Goal: Contribute content

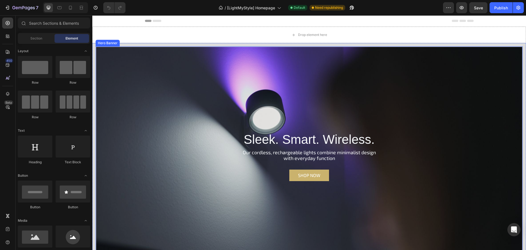
click at [140, 160] on div "Overlay" at bounding box center [309, 163] width 426 height 233
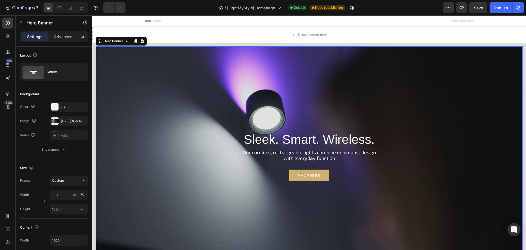
click at [162, 144] on div "Sleek. Smart. Wireless. Heading Our cordless, rechargeable lights combine minim…" at bounding box center [309, 164] width 316 height 68
click at [189, 98] on div "Overlay" at bounding box center [309, 163] width 426 height 233
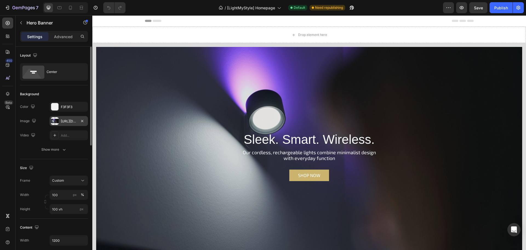
click at [67, 120] on div "[URL][DOMAIN_NAME]" at bounding box center [69, 121] width 16 height 5
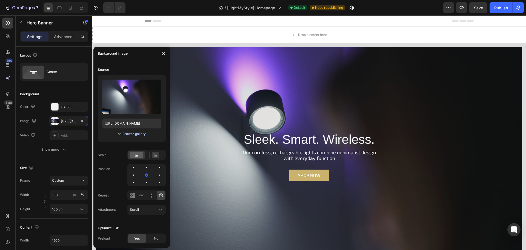
click at [130, 132] on div "Browse gallery" at bounding box center [133, 133] width 23 height 5
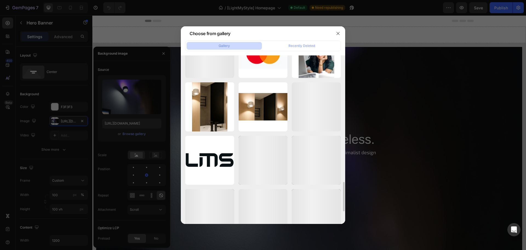
scroll to position [796, 0]
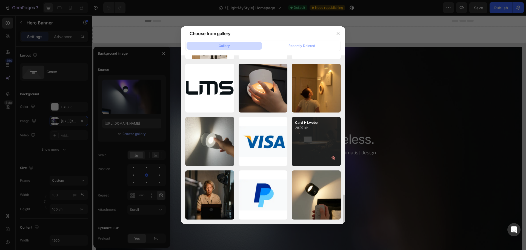
click at [312, 140] on div "Card 1-1.webp 28.97 kb" at bounding box center [316, 141] width 49 height 49
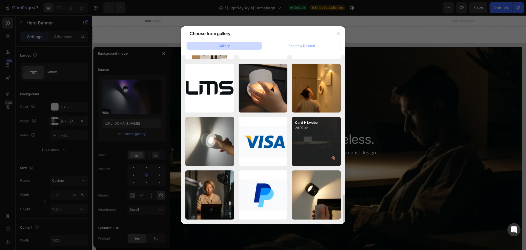
type input "[URL][DOMAIN_NAME]"
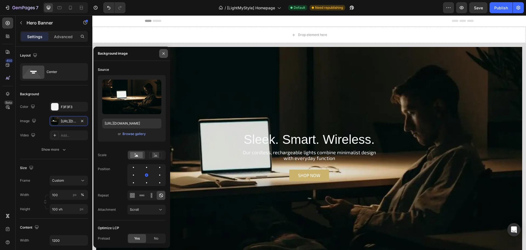
click at [163, 54] on icon "button" at bounding box center [163, 53] width 4 height 4
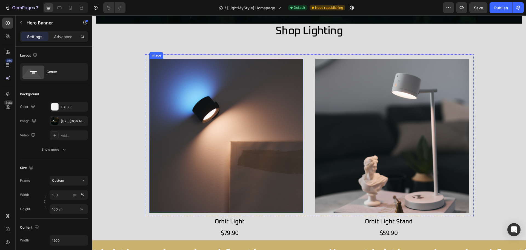
scroll to position [247, 0]
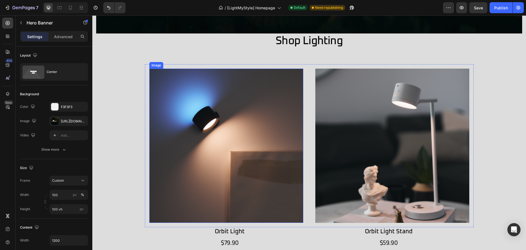
click at [237, 147] on img at bounding box center [226, 145] width 154 height 154
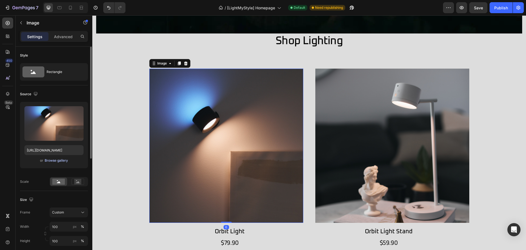
click at [50, 161] on div "Browse gallery" at bounding box center [56, 160] width 23 height 5
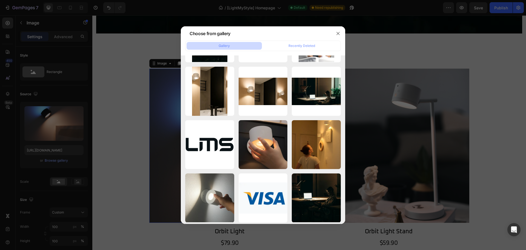
scroll to position [796, 0]
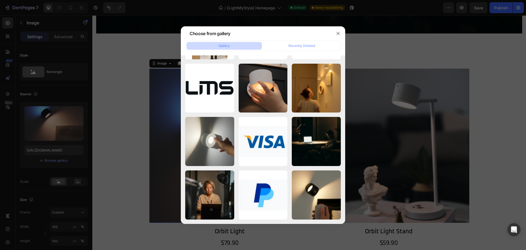
click at [118, 108] on div at bounding box center [263, 125] width 526 height 250
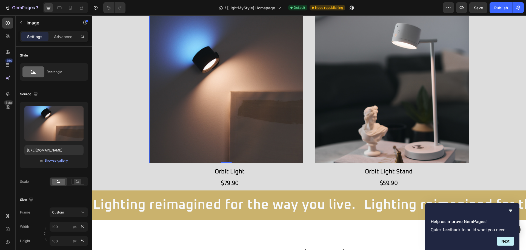
scroll to position [329, 0]
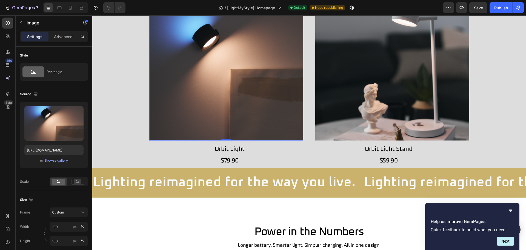
click at [262, 82] on img at bounding box center [226, 63] width 154 height 154
click at [52, 159] on div "Browse gallery" at bounding box center [56, 160] width 23 height 5
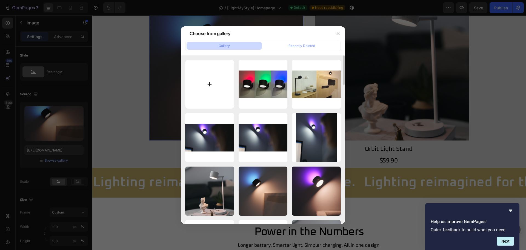
click at [214, 87] on input "file" at bounding box center [209, 84] width 49 height 49
type input "C:\fakepath\90f7093a636b87c4dda567cbc41c56301f1c1655.png"
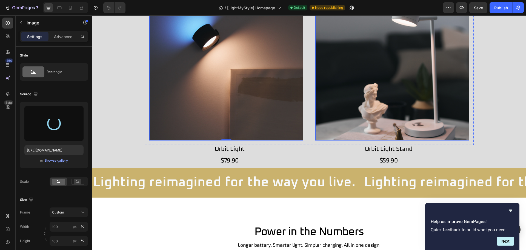
click at [384, 79] on img at bounding box center [392, 63] width 154 height 154
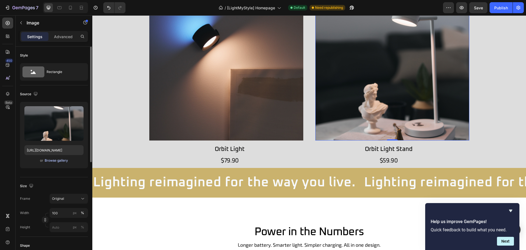
click at [55, 160] on div "Browse gallery" at bounding box center [56, 160] width 23 height 5
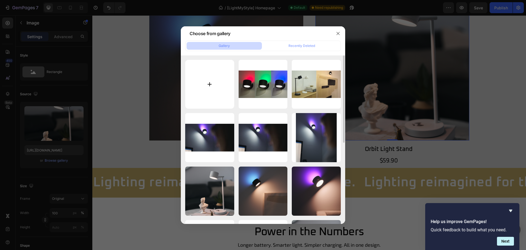
click at [219, 93] on input "file" at bounding box center [209, 84] width 49 height 49
type input "C:\fakepath\cda23cff556e38664b749f73778774d766948081.png"
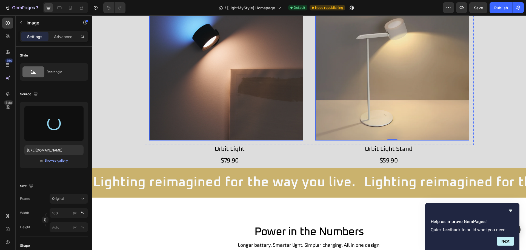
type input "[URL][DOMAIN_NAME]"
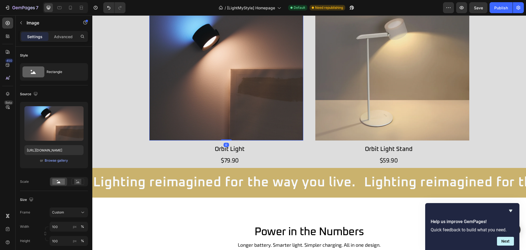
click at [193, 105] on img at bounding box center [226, 63] width 154 height 154
click at [62, 160] on div "Browse gallery" at bounding box center [56, 160] width 23 height 5
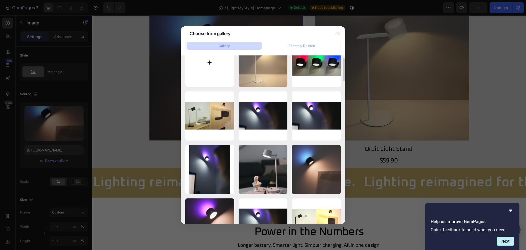
scroll to position [0, 0]
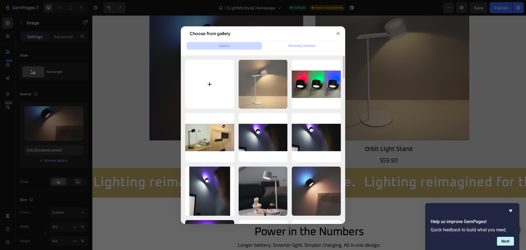
click at [220, 90] on input "file" at bounding box center [209, 84] width 49 height 49
type input "C:\fakepath\90f7093a636b87c4dda567cbc41c56301f1c1655.png"
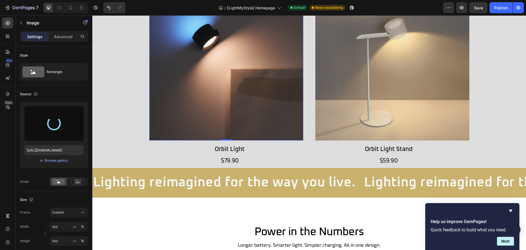
type input "[URL][DOMAIN_NAME]"
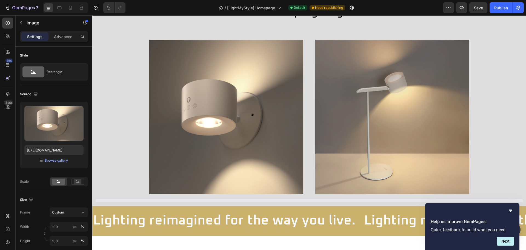
scroll to position [274, 0]
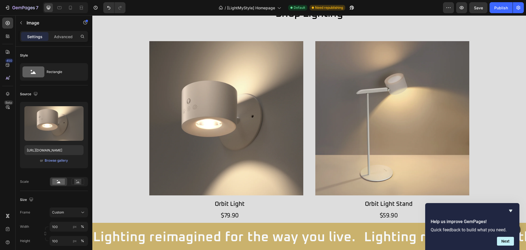
click at [282, 93] on img at bounding box center [226, 118] width 154 height 154
click at [218, 151] on img at bounding box center [226, 118] width 154 height 154
click at [60, 161] on div "Browse gallery" at bounding box center [56, 160] width 23 height 5
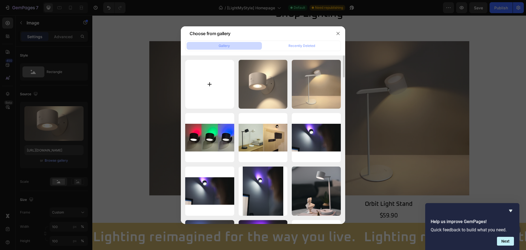
click at [217, 83] on input "file" at bounding box center [209, 84] width 49 height 49
type input "C:\fakepath\_0011_LMS-26JUL257930.jpg"
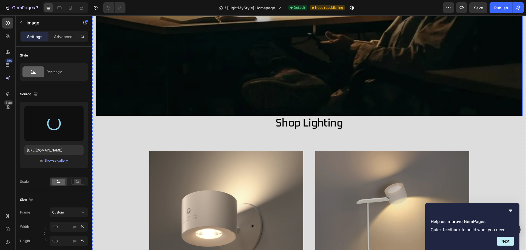
scroll to position [247, 0]
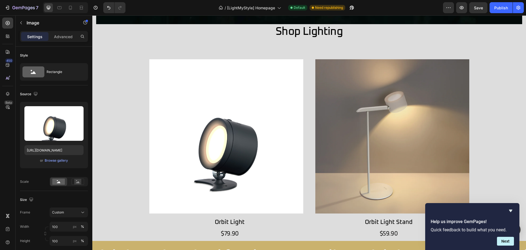
type input "[URL][DOMAIN_NAME]"
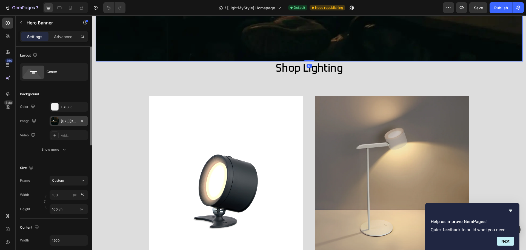
click at [59, 120] on div "[URL][DOMAIN_NAME]" at bounding box center [69, 121] width 38 height 10
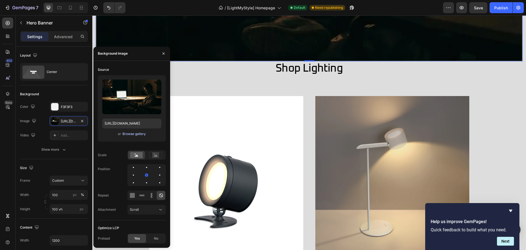
click at [127, 133] on div "Browse gallery" at bounding box center [133, 133] width 23 height 5
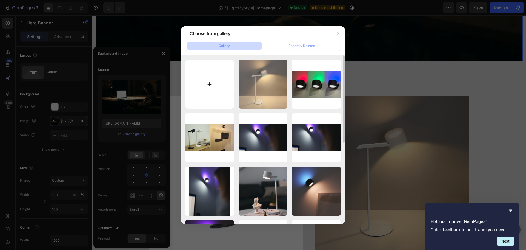
click at [215, 94] on input "file" at bounding box center [209, 84] width 49 height 49
type input "C:\fakepath\LMS-26JUL25-003-Retouched.jpg"
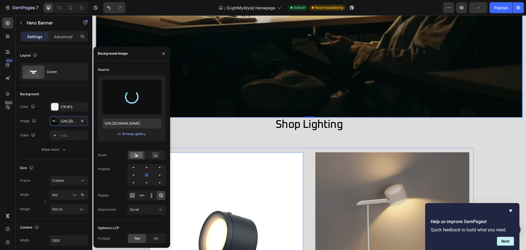
scroll to position [137, 0]
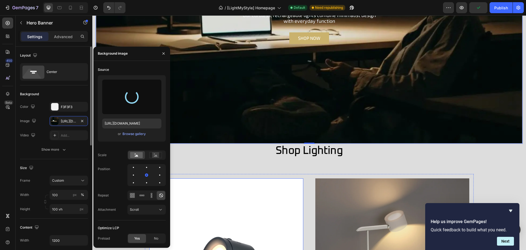
type input "[URL][DOMAIN_NAME]"
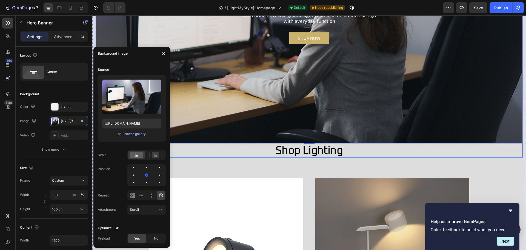
click at [272, 170] on div "Sleek. Smart. Wireless. Heading Our cordless, rechargeable lights combine minim…" at bounding box center [309, 132] width 427 height 447
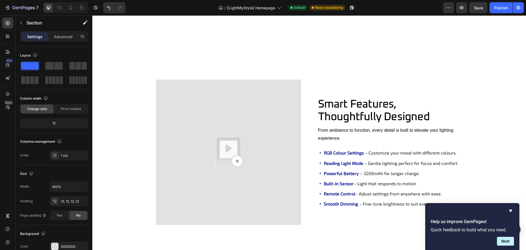
scroll to position [636, 0]
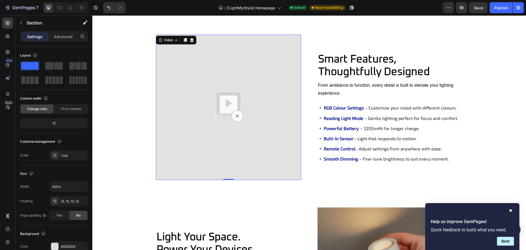
click at [213, 135] on img at bounding box center [228, 107] width 145 height 145
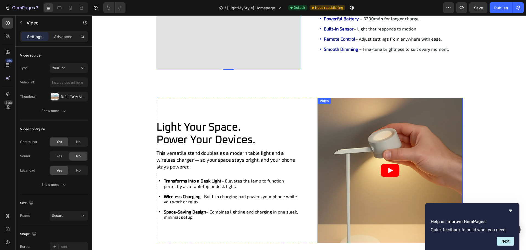
scroll to position [828, 0]
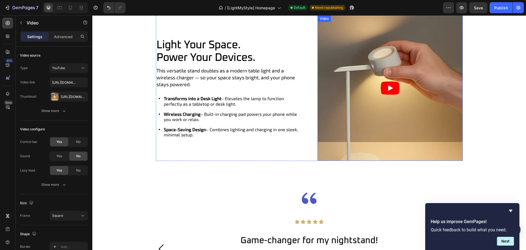
click at [390, 88] on icon "Play" at bounding box center [390, 87] width 5 height 5
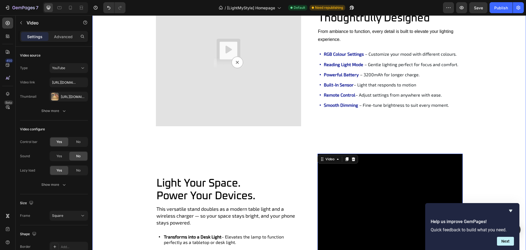
scroll to position [636, 0]
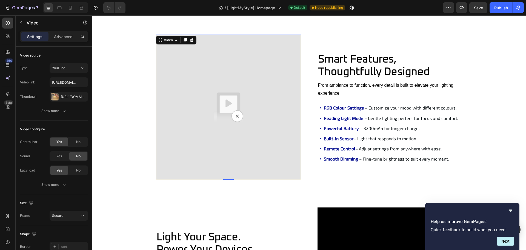
click at [231, 99] on img at bounding box center [228, 107] width 145 height 145
click at [69, 96] on div "[URL][DOMAIN_NAME]" at bounding box center [69, 96] width 16 height 5
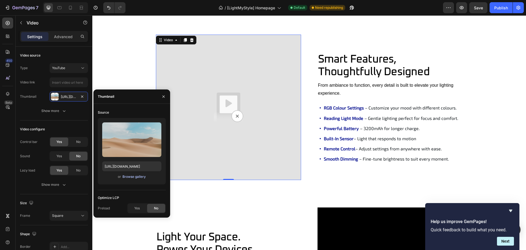
click at [138, 177] on div "Browse gallery" at bounding box center [133, 176] width 23 height 5
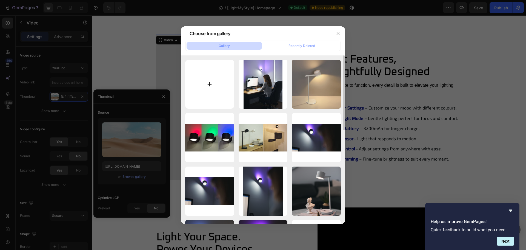
click at [217, 77] on input "file" at bounding box center [209, 84] width 49 height 49
type input "C:\fakepath\f3eab371efbdf919c02dfe59026019d4c109d5b5.png"
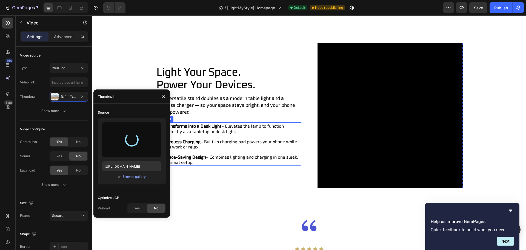
scroll to position [746, 0]
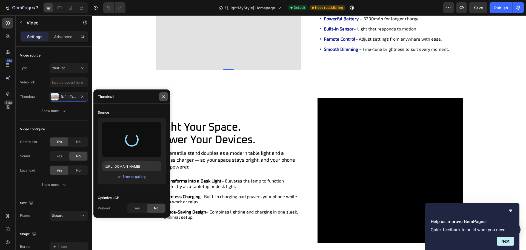
type input "[URL][DOMAIN_NAME]"
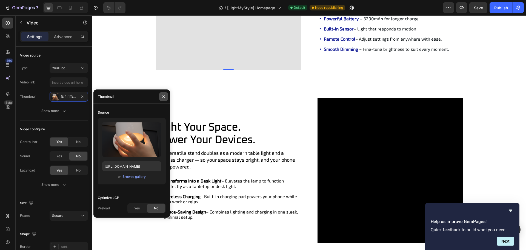
click at [163, 97] on icon "button" at bounding box center [163, 96] width 2 height 2
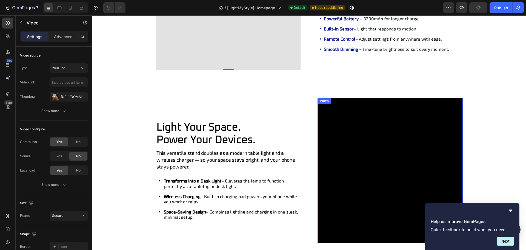
scroll to position [773, 0]
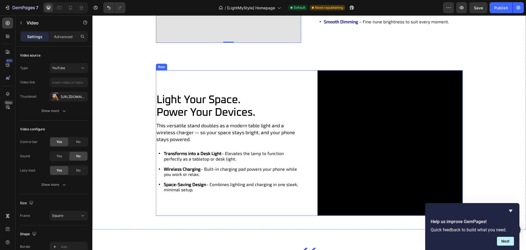
click at [290, 210] on div "Light Your Space. Power Your Devices. Heading This versatile stand doubles as a…" at bounding box center [228, 142] width 145 height 145
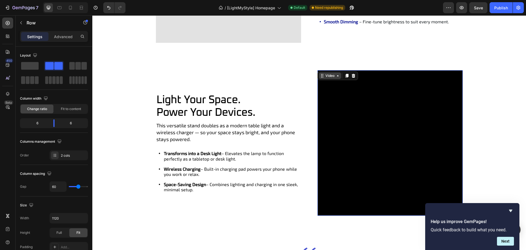
click at [324, 75] on div "Video" at bounding box center [329, 75] width 11 height 5
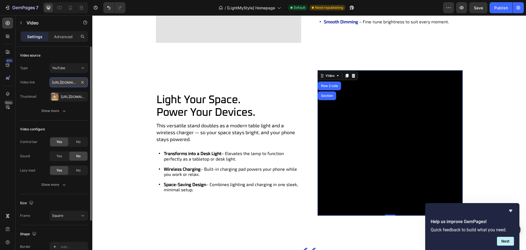
click at [65, 83] on input "[URL][DOMAIN_NAME]" at bounding box center [69, 82] width 38 height 10
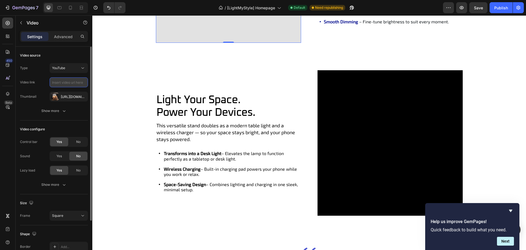
click at [76, 81] on input "text" at bounding box center [69, 82] width 38 height 10
paste input "[URL][DOMAIN_NAME]"
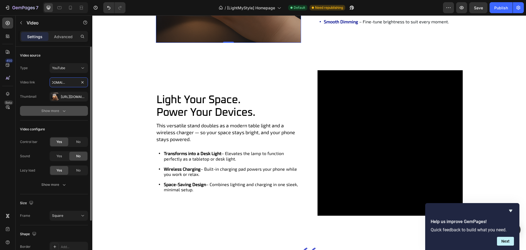
type input "[URL][DOMAIN_NAME]"
click at [31, 107] on button "Show more" at bounding box center [54, 111] width 68 height 10
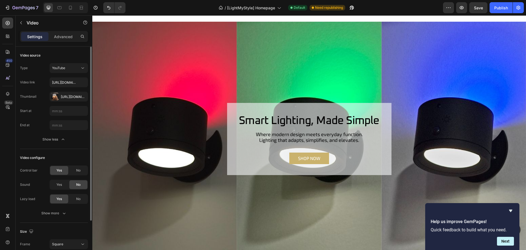
scroll to position [1184, 0]
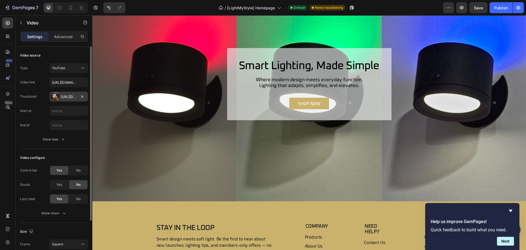
click at [64, 98] on div "[URL][DOMAIN_NAME]" at bounding box center [69, 96] width 16 height 5
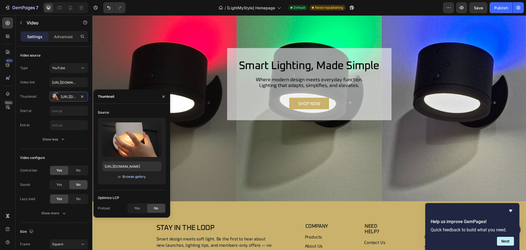
click at [134, 177] on div "Browse gallery" at bounding box center [133, 176] width 23 height 5
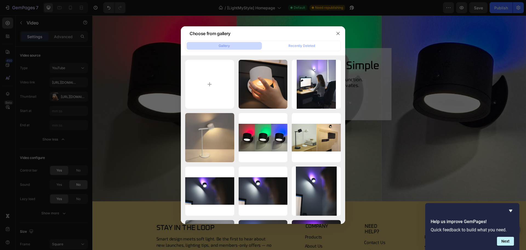
click at [55, 90] on div at bounding box center [263, 125] width 526 height 250
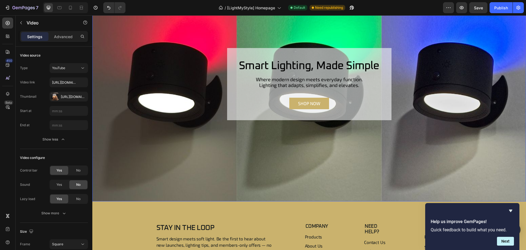
click at [168, 187] on div "Overlay" at bounding box center [309, 84] width 434 height 234
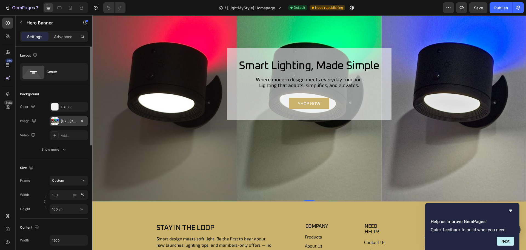
click at [67, 121] on div "[URL][DOMAIN_NAME]" at bounding box center [69, 121] width 16 height 5
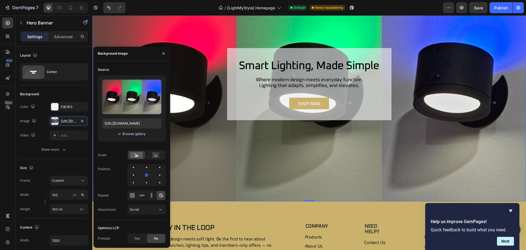
click at [137, 134] on div "Browse gallery" at bounding box center [133, 133] width 23 height 5
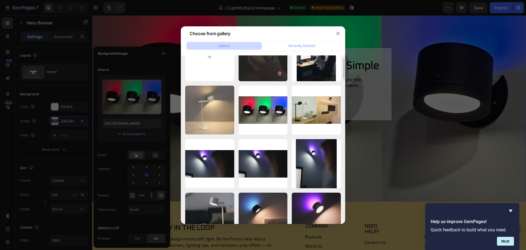
scroll to position [0, 0]
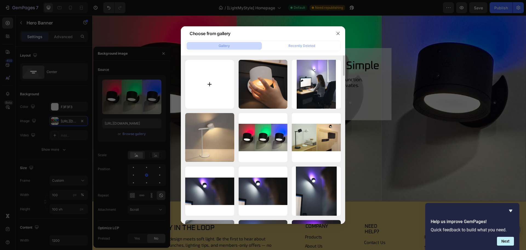
click at [207, 88] on input "file" at bounding box center [209, 84] width 49 height 49
type input "C:\fakepath\3e847044a996df540e4103312058cfd0255ca9a7.png"
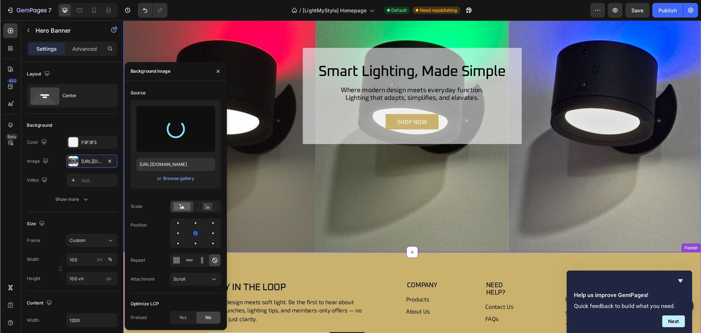
scroll to position [1196, 0]
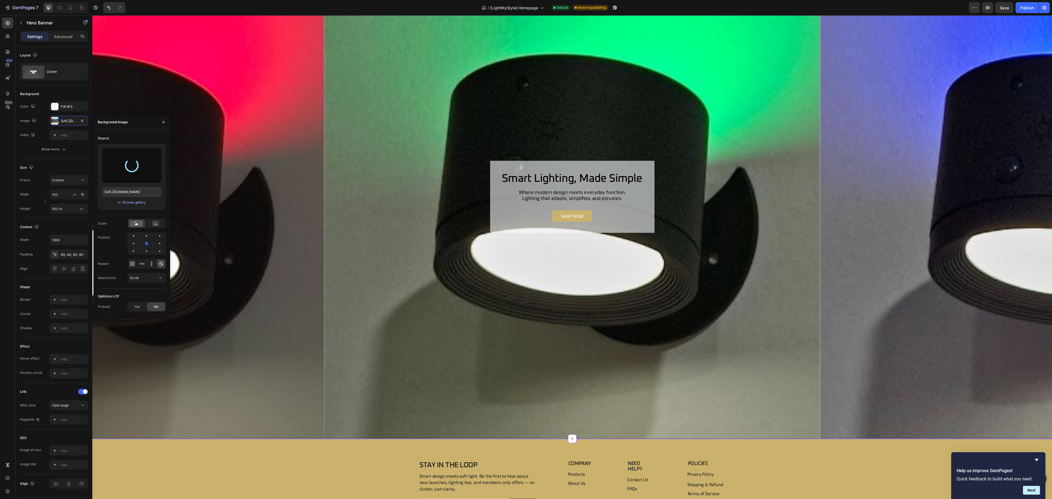
type input "[URL][DOMAIN_NAME]"
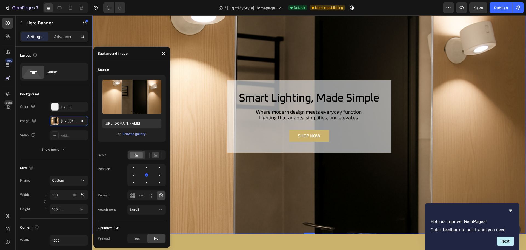
scroll to position [1005, 0]
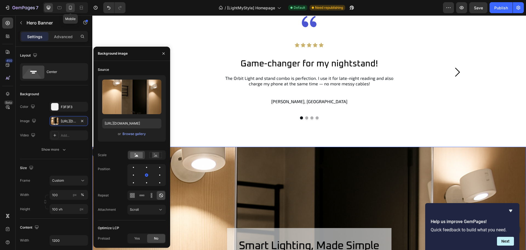
click at [72, 8] on icon at bounding box center [70, 7] width 5 height 5
type input "100%"
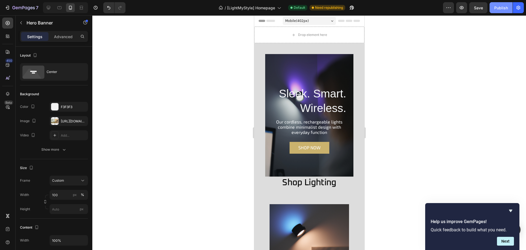
click at [502, 8] on div "Publish" at bounding box center [501, 8] width 14 height 6
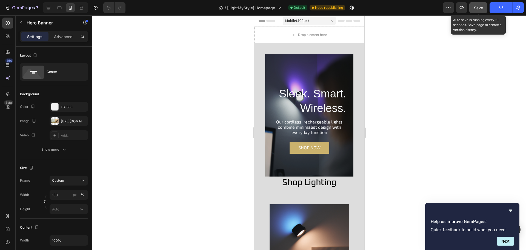
click at [477, 8] on span "Save" at bounding box center [478, 7] width 9 height 5
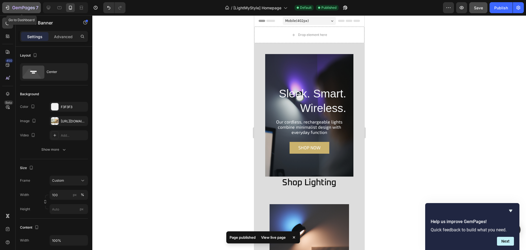
click at [33, 11] on button "7" at bounding box center [21, 7] width 39 height 11
